Goal: Contribute content: Contribute content

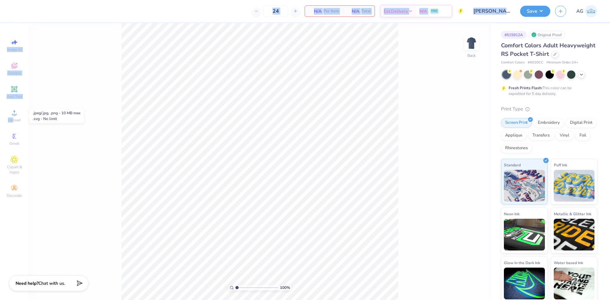
drag, startPoint x: 13, startPoint y: 118, endPoint x: 342, endPoint y: -6, distance: 351.7
click at [342, 0] on html "24 N/A Per Item N/A Total Est. Delivery N/A FREE Design Title [PERSON_NAME] : […" at bounding box center [305, 150] width 610 height 300
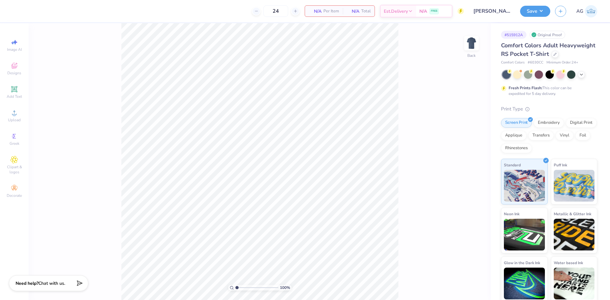
click at [68, 122] on div "100 % Back" at bounding box center [260, 161] width 462 height 277
click at [20, 120] on span "Upload" at bounding box center [14, 120] width 13 height 5
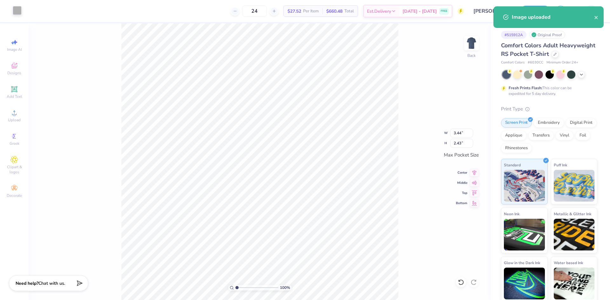
click at [15, 13] on div at bounding box center [17, 10] width 9 height 9
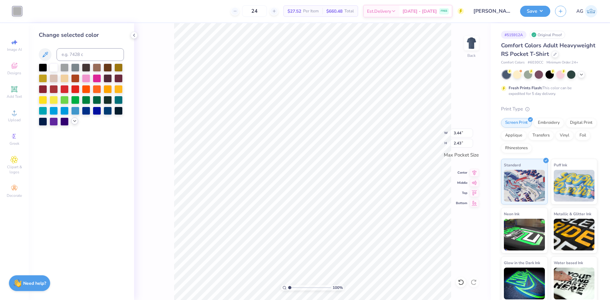
click at [75, 123] on icon at bounding box center [74, 120] width 5 height 5
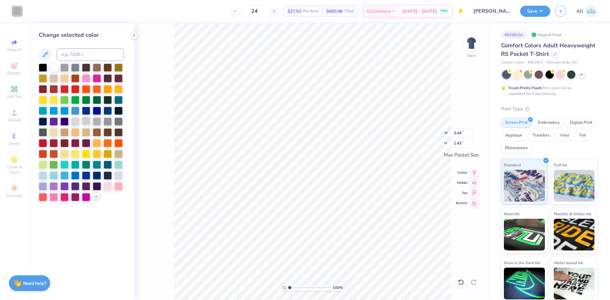
click at [86, 123] on div at bounding box center [86, 121] width 8 height 8
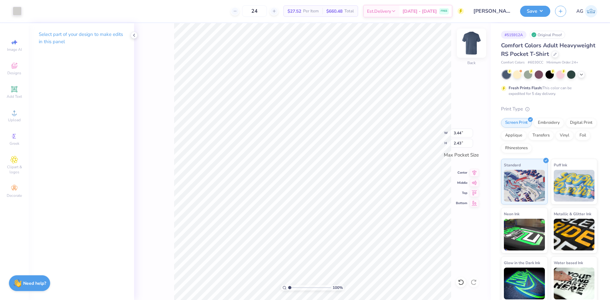
click at [476, 44] on img at bounding box center [471, 42] width 25 height 25
click at [18, 121] on span "Upload" at bounding box center [14, 120] width 13 height 5
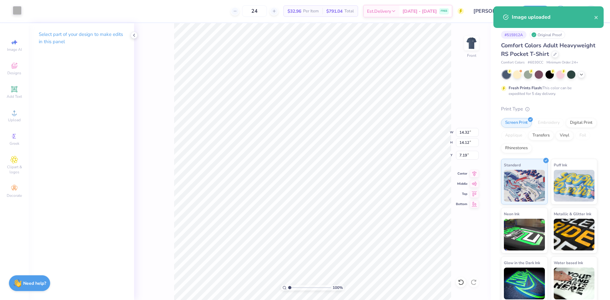
click at [15, 10] on div at bounding box center [17, 10] width 9 height 9
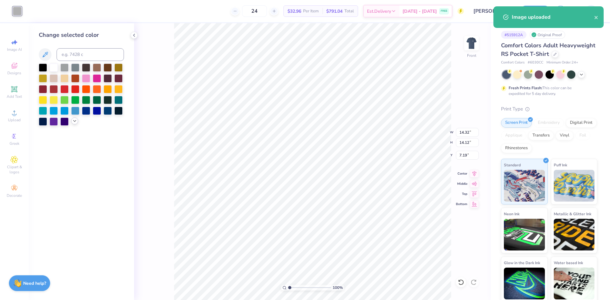
click at [74, 123] on icon at bounding box center [74, 120] width 5 height 5
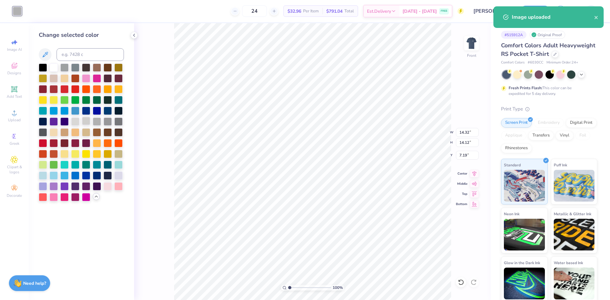
click at [87, 121] on div at bounding box center [86, 121] width 8 height 8
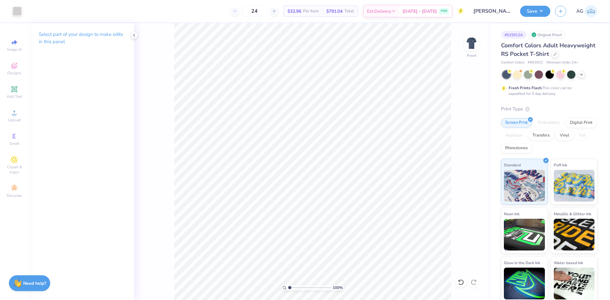
click at [463, 45] on div "100 % Front" at bounding box center [312, 161] width 357 height 277
click at [466, 44] on img at bounding box center [471, 42] width 25 height 25
click at [478, 42] on img at bounding box center [471, 42] width 25 height 25
click at [463, 137] on div "100 % Front W 14.32 14.32 " H 14.12 14.12 " Y 7.19 7.19 " Center Middle Top Bot…" at bounding box center [312, 161] width 357 height 277
click at [464, 133] on input "14.32" at bounding box center [467, 132] width 23 height 9
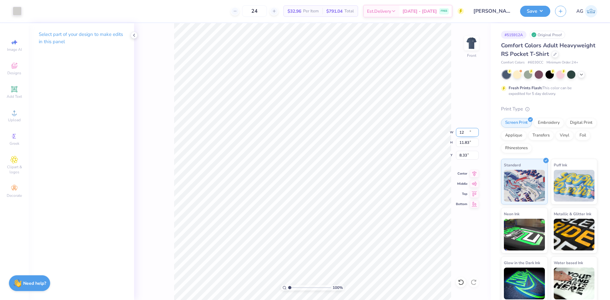
type input "12.00"
type input "11.83"
click at [462, 156] on input "8.33" at bounding box center [467, 155] width 23 height 9
type input "3.00"
click at [472, 175] on icon at bounding box center [474, 173] width 9 height 8
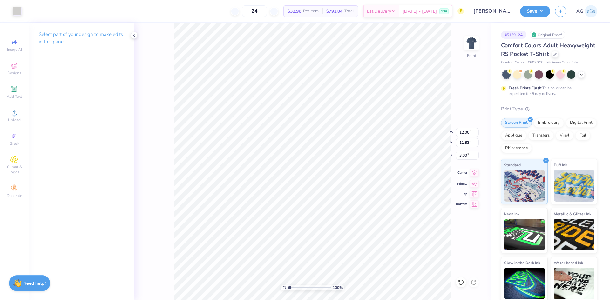
click at [475, 173] on icon at bounding box center [474, 173] width 9 height 8
click at [531, 1] on div "Save AG" at bounding box center [565, 11] width 90 height 22
click at [538, 7] on button "Save" at bounding box center [535, 10] width 30 height 11
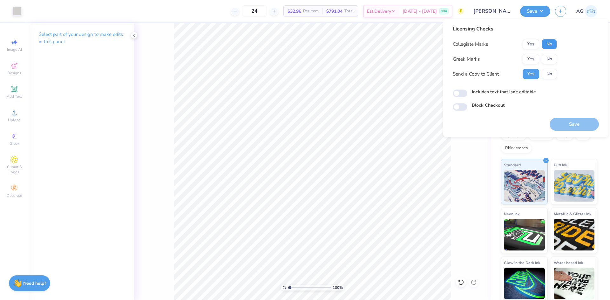
click at [545, 42] on button "No" at bounding box center [549, 44] width 15 height 10
click at [525, 56] on button "Yes" at bounding box center [531, 59] width 17 height 10
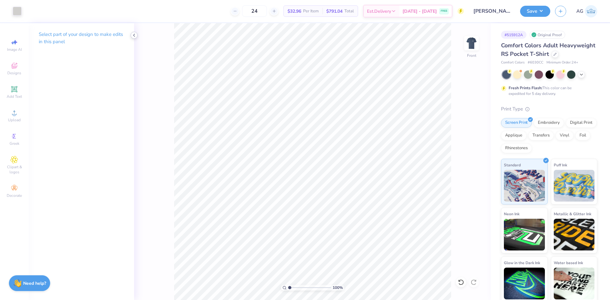
click at [135, 37] on polyline at bounding box center [133, 35] width 1 height 3
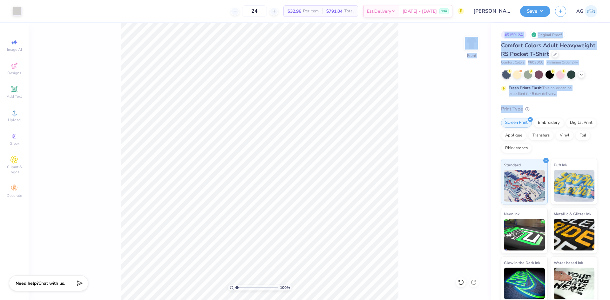
click at [550, 105] on div "Art colors 24 $32.96 Per Item $791.04 Total Est. Delivery Sep 19 - 22 FREE Desi…" at bounding box center [305, 150] width 610 height 300
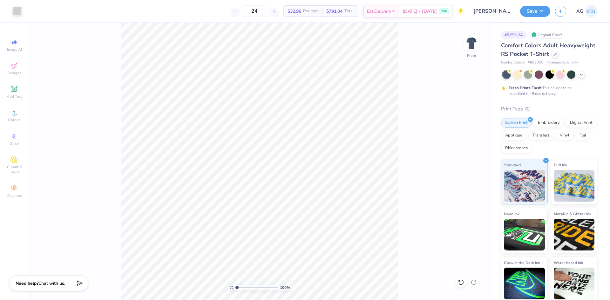
click at [463, 28] on div "100 % Front" at bounding box center [260, 161] width 462 height 277
click at [541, 12] on button "Save" at bounding box center [535, 10] width 30 height 11
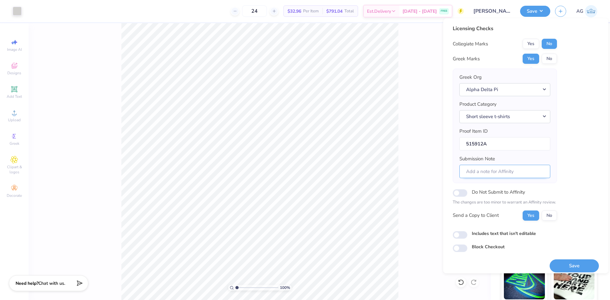
click at [516, 171] on input "Submission Note" at bounding box center [504, 172] width 91 height 14
click at [517, 168] on input "Submission Note" at bounding box center [504, 172] width 91 height 14
paste input "Mallard Ball Eta Pi"
type input "Mallard Ball Eta Pi"
click at [574, 266] on button "Save" at bounding box center [574, 266] width 49 height 13
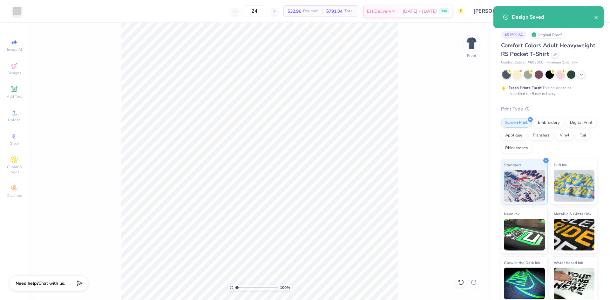
click at [431, 110] on div "100 % Front" at bounding box center [260, 161] width 462 height 277
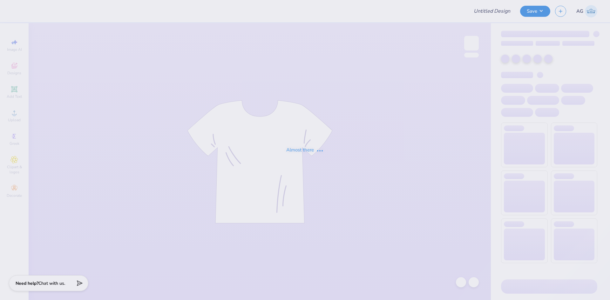
type input "Merch for Delta Zeta"
type input "24"
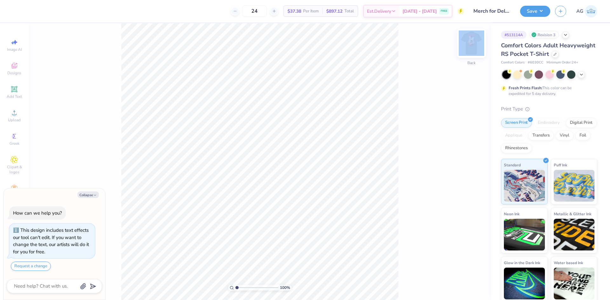
click at [476, 49] on div at bounding box center [471, 43] width 29 height 29
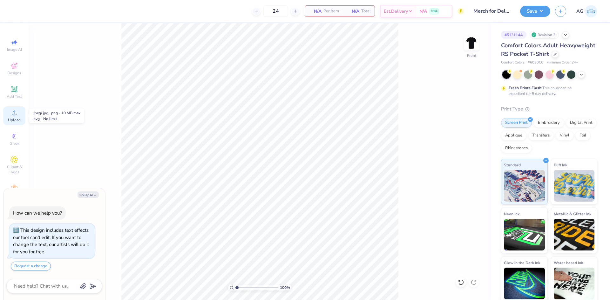
click at [14, 112] on icon at bounding box center [14, 113] width 8 height 8
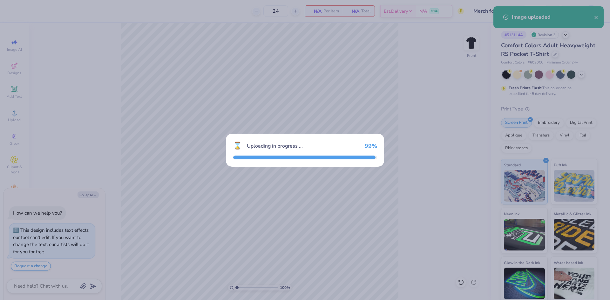
type textarea "x"
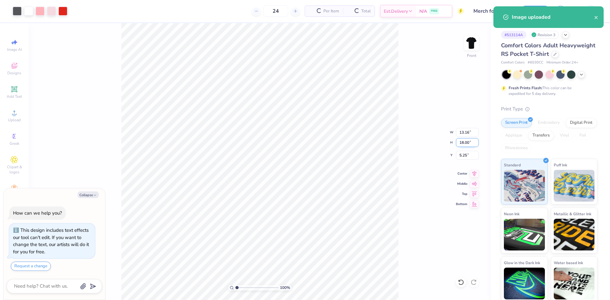
click at [462, 146] on input "18.00" at bounding box center [467, 142] width 23 height 9
type input "15"
type textarea "x"
type input "10.97"
type input "15.00"
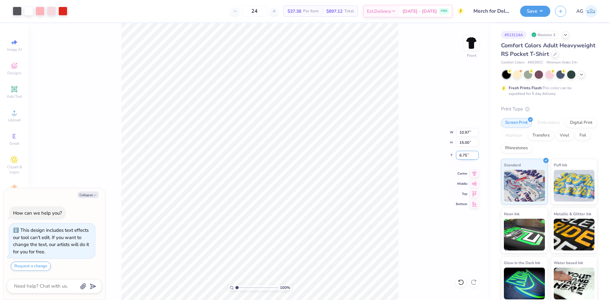
click at [470, 153] on input "6.75" at bounding box center [467, 155] width 23 height 9
type input "3"
type textarea "x"
type input "3.00"
click at [474, 172] on icon at bounding box center [474, 173] width 9 height 8
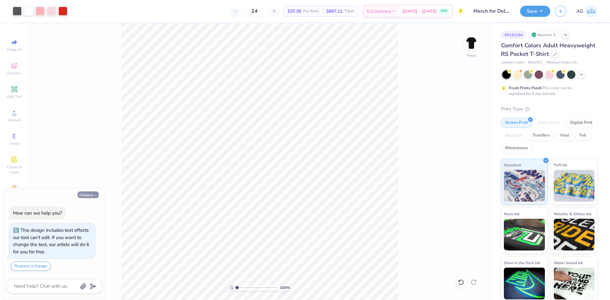
click at [84, 194] on button "Collapse" at bounding box center [88, 195] width 21 height 7
type textarea "x"
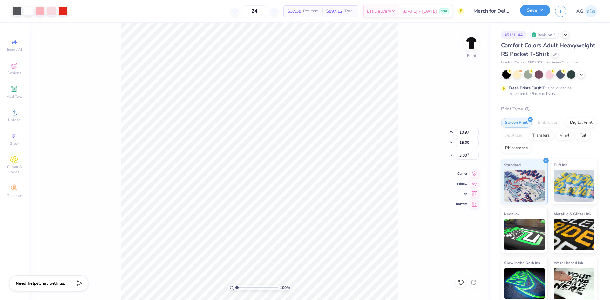
click at [538, 7] on button "Save" at bounding box center [535, 10] width 30 height 11
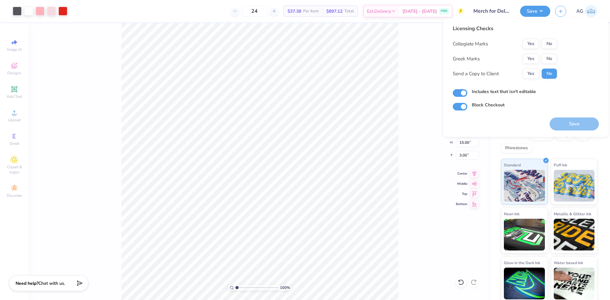
drag, startPoint x: 550, startPoint y: 36, endPoint x: 551, endPoint y: 45, distance: 9.9
click at [550, 36] on div "Licensing Checks Collegiate Marks Yes No Greek Marks Yes No Send a Copy to Clie…" at bounding box center [505, 54] width 104 height 59
click at [551, 45] on button "No" at bounding box center [549, 44] width 15 height 10
click at [528, 62] on button "Yes" at bounding box center [531, 59] width 17 height 10
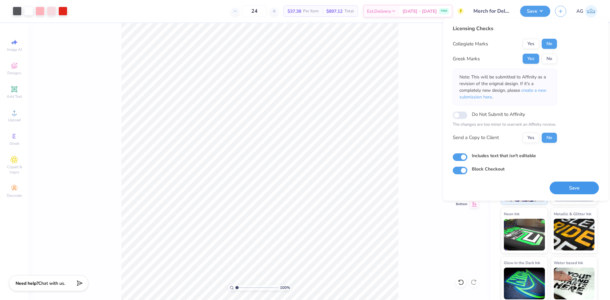
drag, startPoint x: 581, startPoint y: 188, endPoint x: 548, endPoint y: 195, distance: 33.8
click at [580, 188] on button "Save" at bounding box center [574, 188] width 49 height 13
